Goal: Transaction & Acquisition: Obtain resource

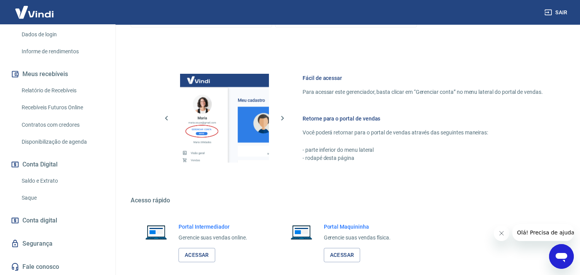
scroll to position [335, 0]
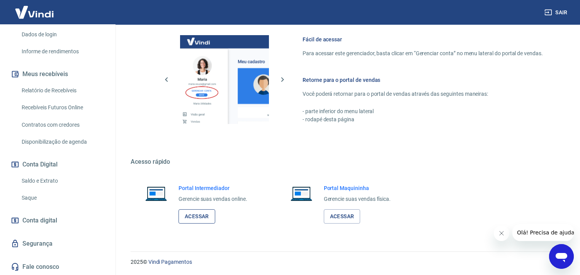
click at [201, 217] on link "Acessar" at bounding box center [196, 216] width 37 height 14
drag, startPoint x: 33, startPoint y: 180, endPoint x: 103, endPoint y: 200, distance: 72.6
click at [33, 180] on link "Saldo e Extrato" at bounding box center [63, 181] width 88 height 16
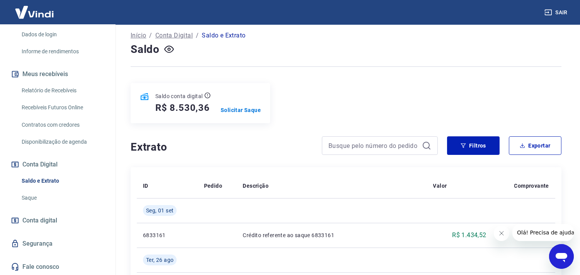
scroll to position [43, 0]
click at [250, 112] on p "Solicitar Saque" at bounding box center [241, 110] width 40 height 8
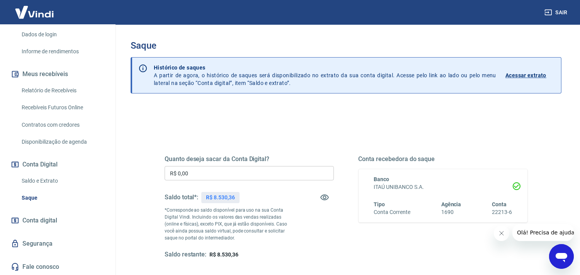
click at [226, 172] on input "R$ 0,00" at bounding box center [249, 173] width 169 height 14
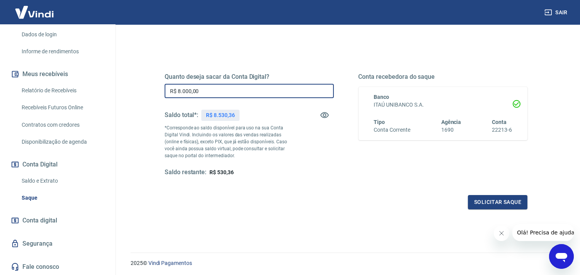
scroll to position [86, 0]
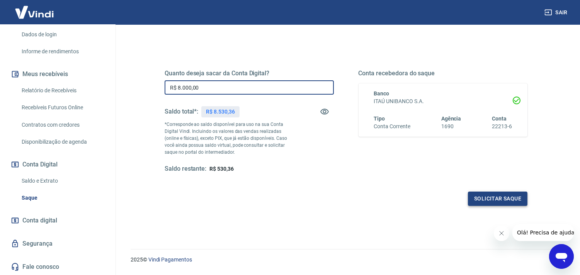
type input "R$ 8.000,00"
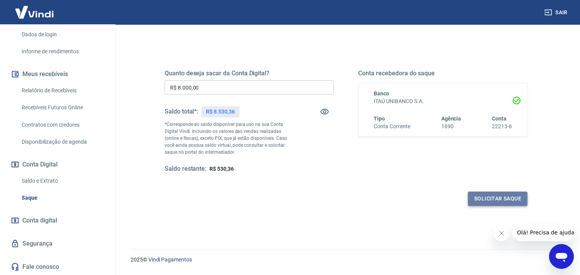
click at [489, 195] on button "Solicitar saque" at bounding box center [497, 199] width 59 height 14
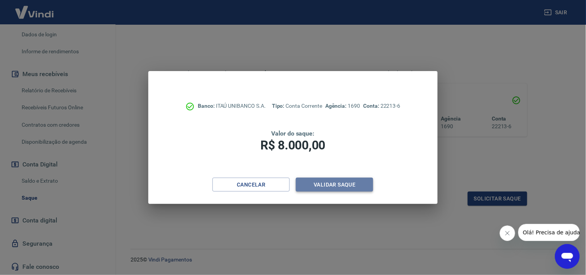
click at [336, 179] on button "Validar saque" at bounding box center [334, 185] width 77 height 14
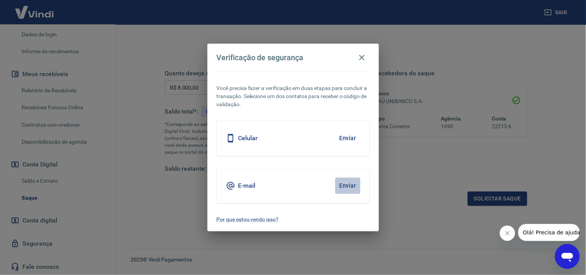
click at [350, 183] on button "Enviar" at bounding box center [347, 186] width 25 height 16
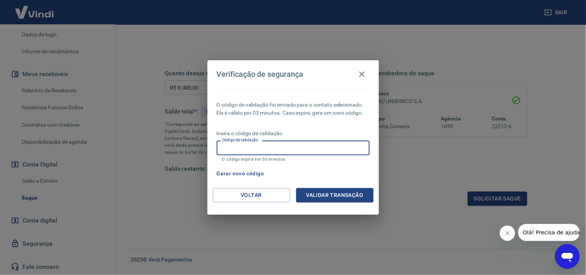
click at [256, 147] on input "Código de validação" at bounding box center [293, 148] width 153 height 14
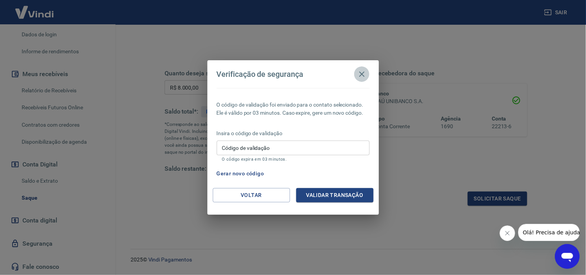
click at [365, 70] on icon "button" at bounding box center [361, 74] width 9 height 9
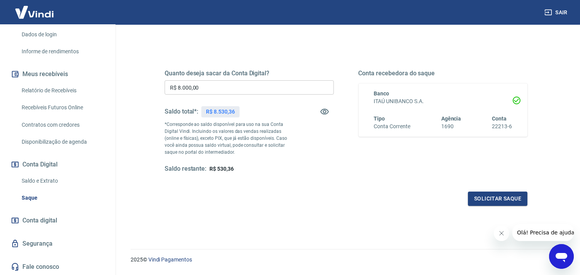
click at [354, 205] on div "Solicitar saque" at bounding box center [346, 199] width 363 height 14
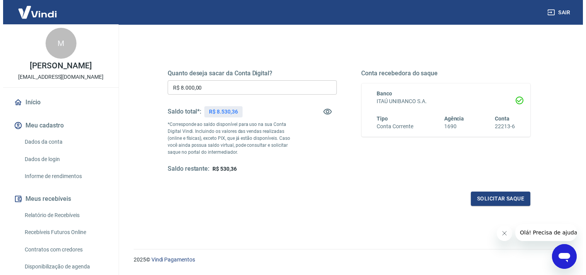
scroll to position [0, 0]
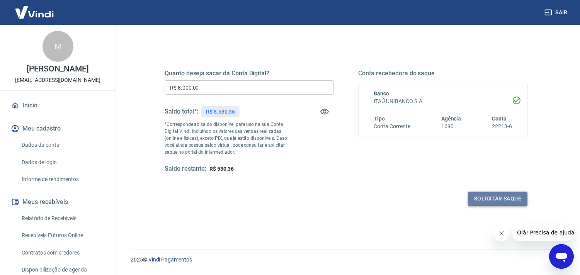
click at [484, 196] on button "Solicitar saque" at bounding box center [497, 199] width 59 height 14
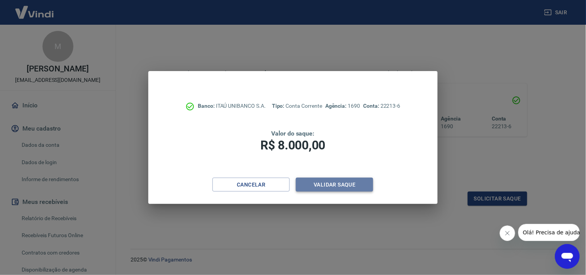
click at [319, 186] on button "Validar saque" at bounding box center [334, 185] width 77 height 14
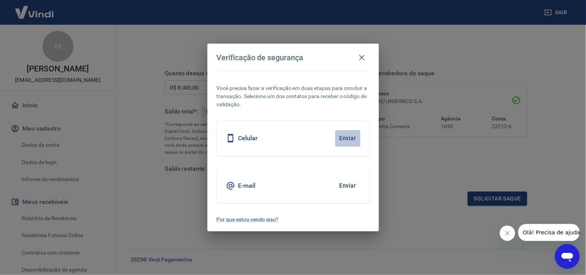
click at [338, 134] on button "Enviar" at bounding box center [347, 138] width 25 height 16
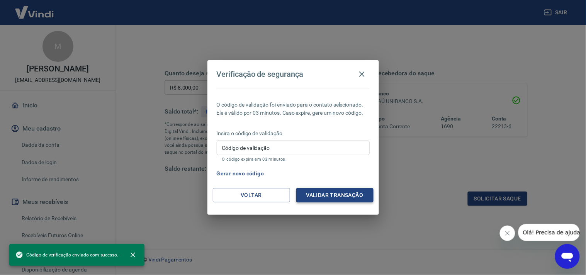
click at [321, 195] on button "Validar transação" at bounding box center [334, 195] width 77 height 14
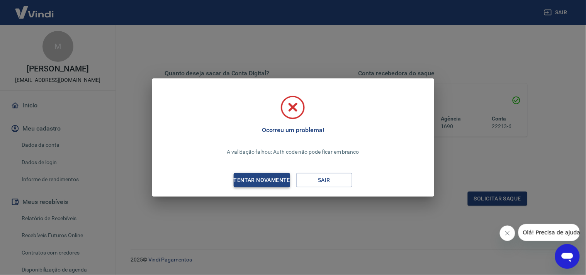
click at [255, 180] on div "Tentar novamente" at bounding box center [261, 180] width 75 height 10
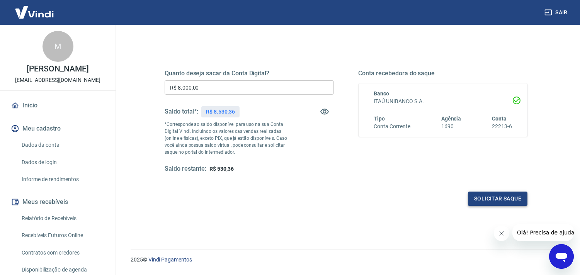
click at [485, 195] on button "Solicitar saque" at bounding box center [497, 199] width 59 height 14
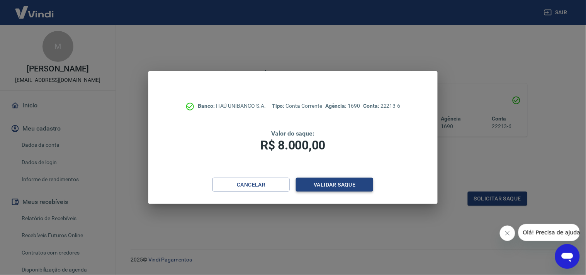
click at [324, 184] on button "Validar saque" at bounding box center [334, 185] width 77 height 14
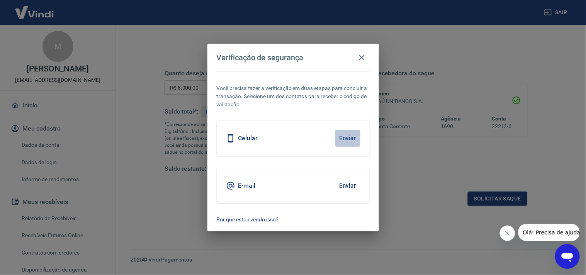
click at [348, 136] on button "Enviar" at bounding box center [347, 138] width 25 height 16
click at [354, 183] on button "Enviar" at bounding box center [347, 186] width 25 height 16
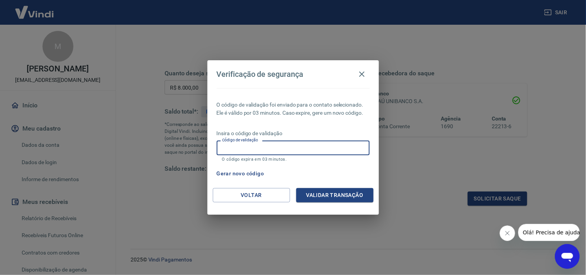
click at [334, 149] on input "Código de validação" at bounding box center [293, 148] width 153 height 14
type input "142854"
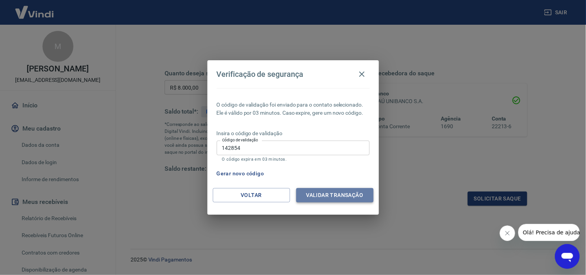
click at [329, 192] on button "Validar transação" at bounding box center [334, 195] width 77 height 14
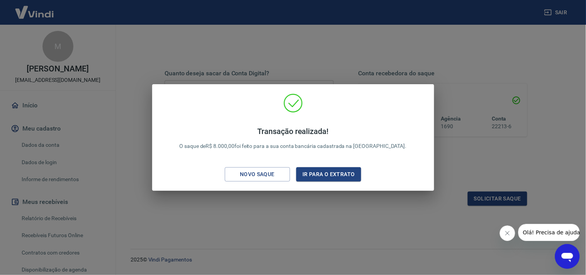
click at [140, 155] on div "Transação realizada! O saque de R$ 8.000,00 foi feito para a sua conta bancária…" at bounding box center [293, 137] width 586 height 275
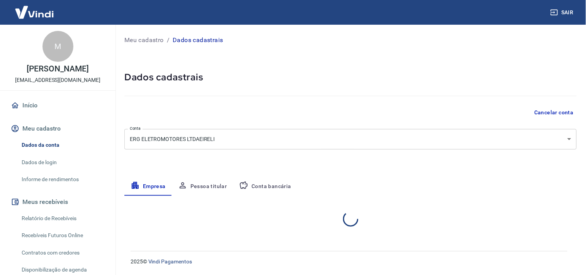
select select "SP"
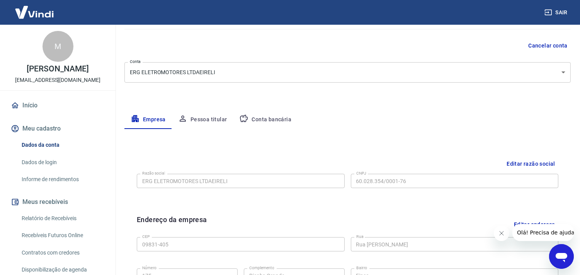
scroll to position [24, 0]
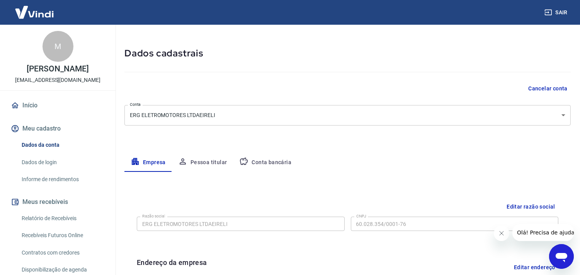
click at [199, 163] on button "Pessoa titular" at bounding box center [202, 162] width 61 height 19
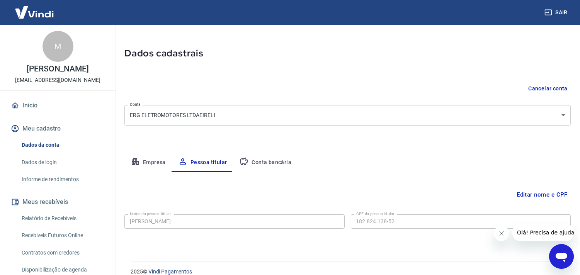
scroll to position [34, 0]
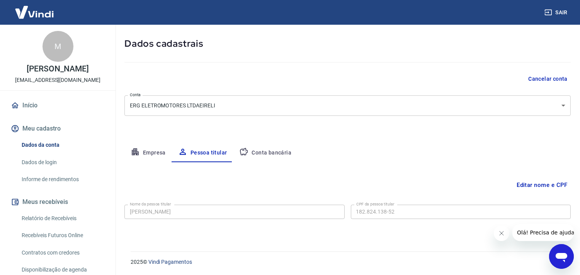
click at [272, 154] on button "Conta bancária" at bounding box center [265, 153] width 65 height 19
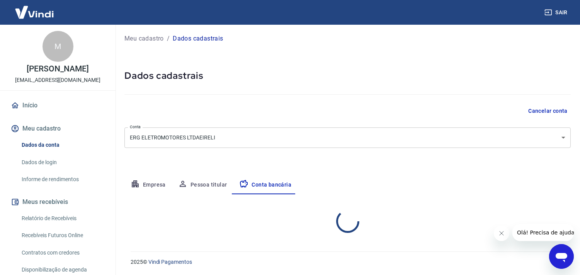
select select "1"
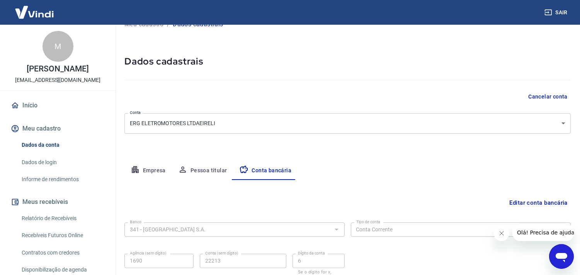
scroll to position [0, 0]
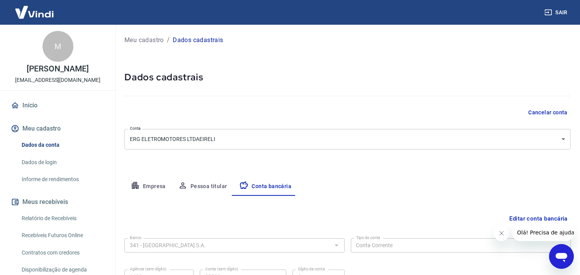
click at [194, 183] on button "Pessoa titular" at bounding box center [202, 186] width 61 height 19
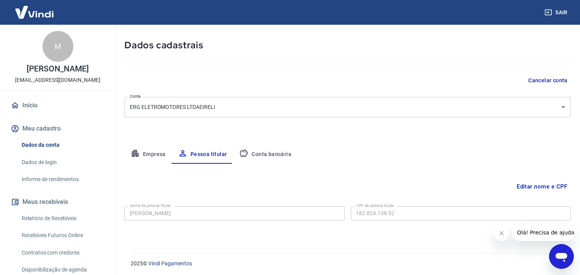
scroll to position [34, 0]
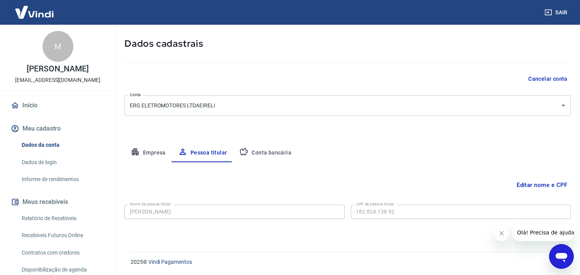
click at [152, 151] on button "Empresa" at bounding box center [148, 153] width 48 height 19
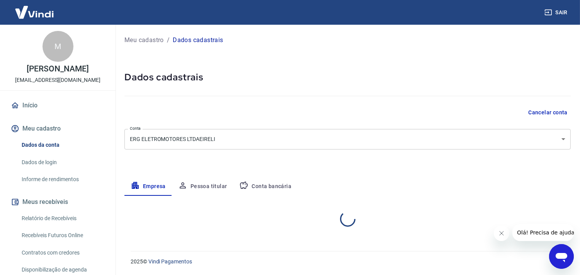
scroll to position [0, 0]
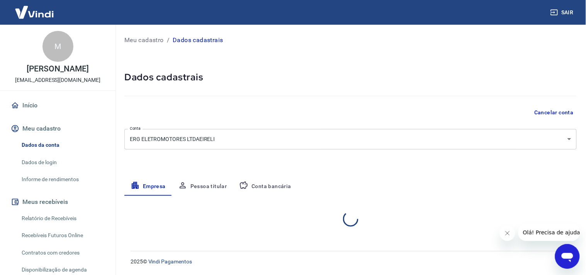
select select "SP"
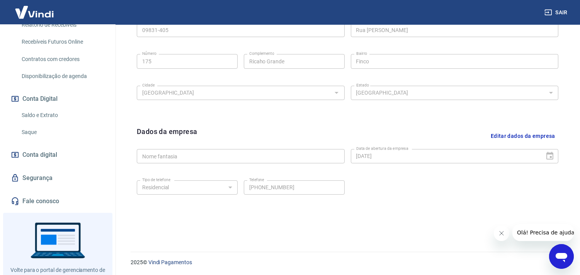
scroll to position [214, 0]
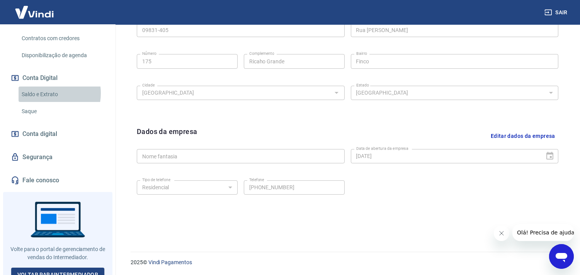
click at [46, 93] on link "Saldo e Extrato" at bounding box center [63, 95] width 88 height 16
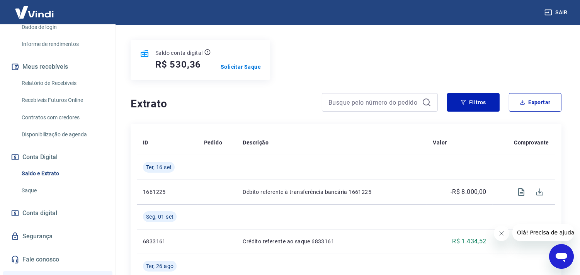
scroll to position [178, 0]
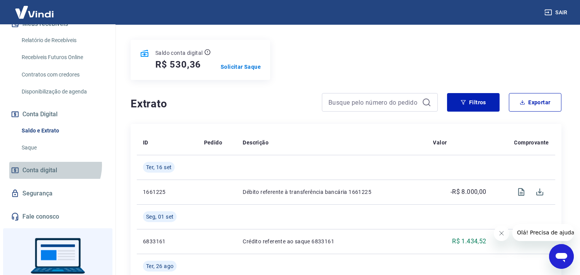
click at [53, 165] on span "Conta digital" at bounding box center [39, 170] width 35 height 11
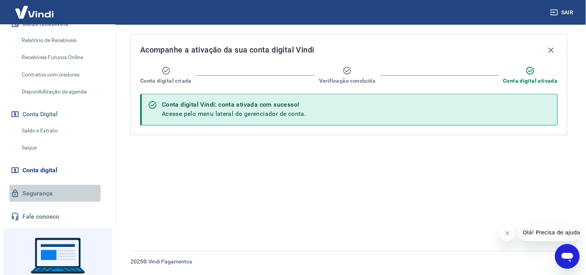
click at [46, 194] on link "Segurança" at bounding box center [57, 193] width 97 height 17
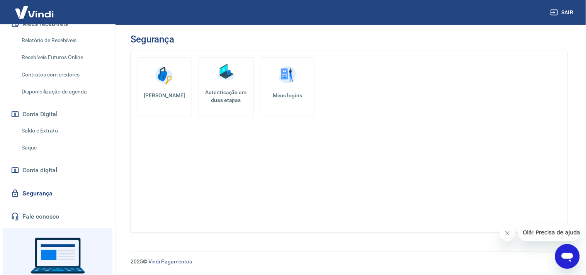
click at [296, 86] on img at bounding box center [287, 75] width 23 height 23
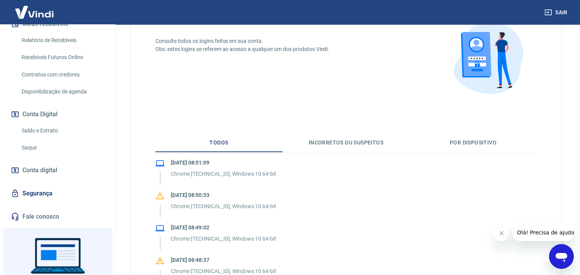
scroll to position [86, 0]
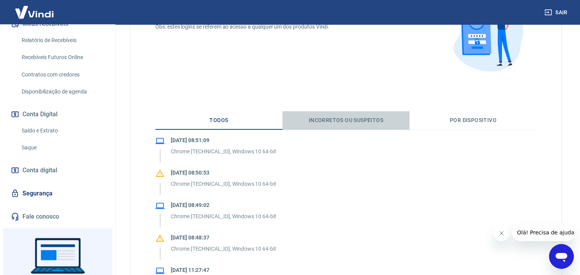
click at [321, 122] on button "Incorretos ou suspeitos" at bounding box center [345, 120] width 127 height 19
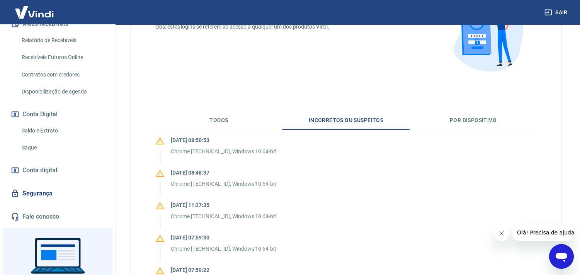
click at [487, 118] on button "Por dispositivo" at bounding box center [472, 120] width 127 height 19
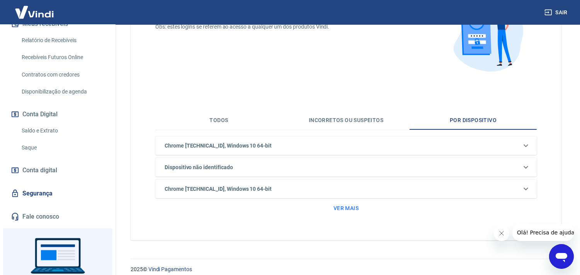
click at [526, 163] on icon at bounding box center [525, 167] width 9 height 9
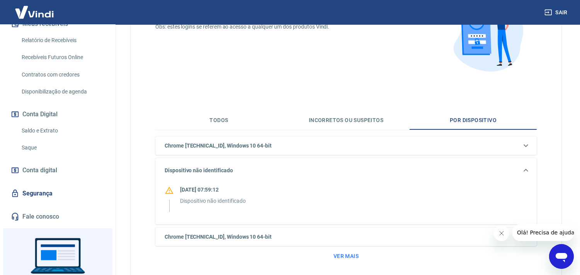
click at [527, 163] on div "Dispositivo não identificado" at bounding box center [345, 170] width 381 height 25
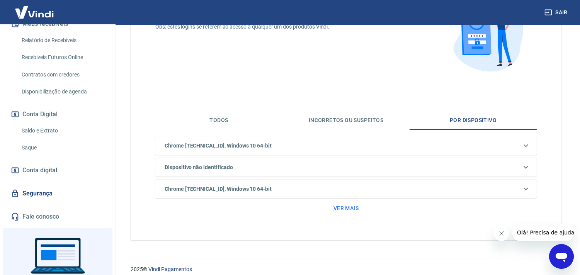
click at [530, 144] on icon at bounding box center [525, 145] width 9 height 9
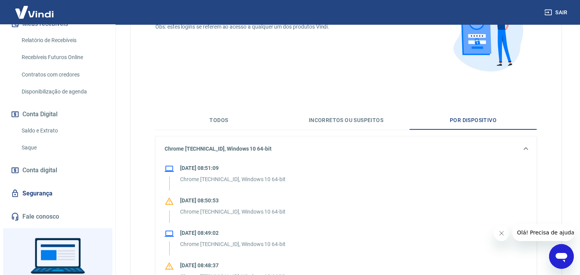
click at [530, 144] on icon at bounding box center [525, 148] width 9 height 9
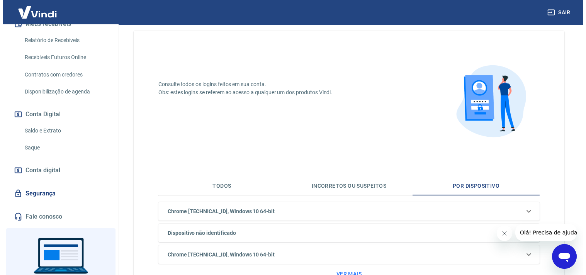
scroll to position [0, 0]
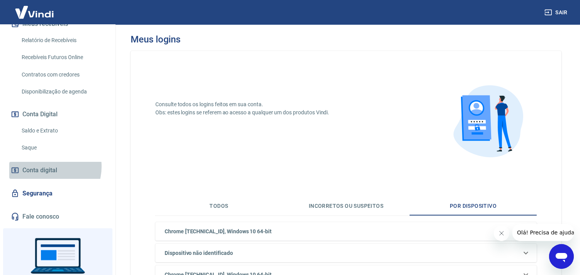
click at [47, 166] on span "Conta digital" at bounding box center [39, 170] width 35 height 11
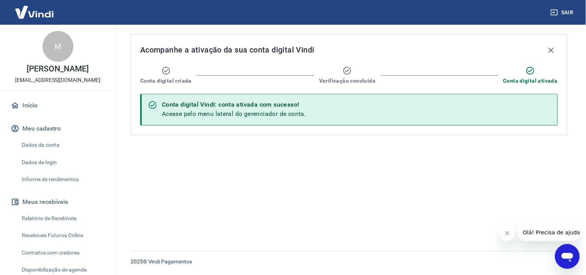
click at [55, 48] on div "M" at bounding box center [57, 46] width 31 height 31
